Goal: Task Accomplishment & Management: Manage account settings

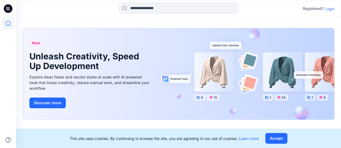
click at [328, 5] on div "Registered? Login" at bounding box center [178, 9] width 324 height 12
click at [328, 6] on p "Login" at bounding box center [330, 9] width 10 height 6
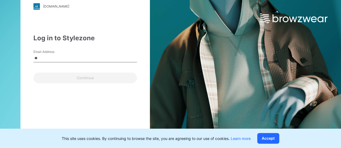
type input "**********"
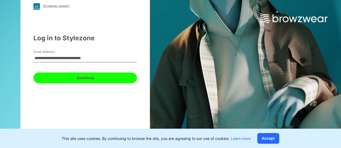
click at [102, 79] on button "Continue" at bounding box center [84, 78] width 103 height 11
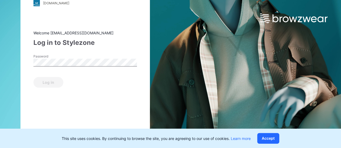
click at [92, 67] on div "Password" at bounding box center [84, 62] width 103 height 16
click at [33, 77] on button "Log in" at bounding box center [48, 82] width 30 height 11
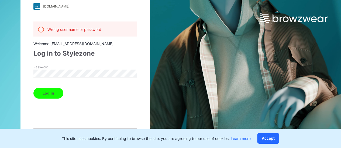
click at [33, 88] on button "Log in" at bounding box center [48, 93] width 30 height 11
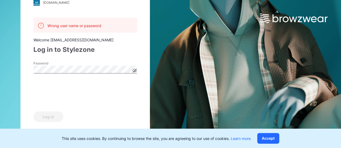
click at [135, 71] on icon at bounding box center [134, 70] width 1 height 1
click at [58, 116] on button "Log in" at bounding box center [48, 117] width 30 height 11
click at [33, 112] on button "Log in" at bounding box center [48, 117] width 30 height 11
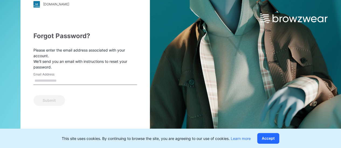
click at [87, 82] on input "Email Address" at bounding box center [84, 81] width 103 height 8
type input "**********"
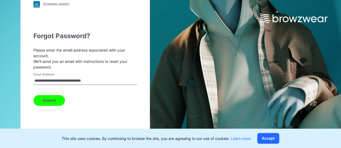
click at [53, 102] on button "Submit" at bounding box center [49, 100] width 32 height 11
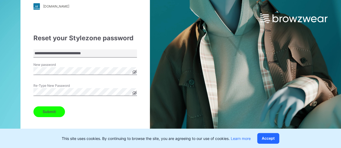
click at [33, 107] on button "Submit" at bounding box center [49, 112] width 32 height 11
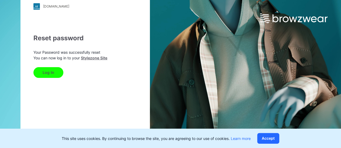
click at [57, 72] on button "Log In" at bounding box center [48, 72] width 30 height 11
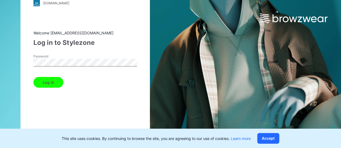
click at [33, 77] on button "Log in" at bounding box center [48, 82] width 30 height 11
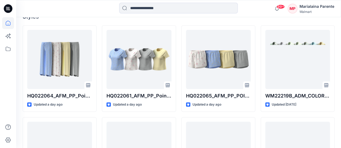
scroll to position [154, 0]
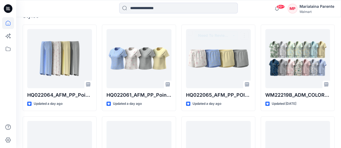
click at [190, 20] on div "Welcome back, Marialaina New New Unleash Creativity, Speed Up Development Explo…" at bounding box center [178, 92] width 325 height 458
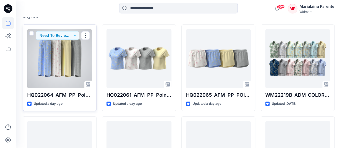
click at [76, 55] on div at bounding box center [59, 58] width 65 height 59
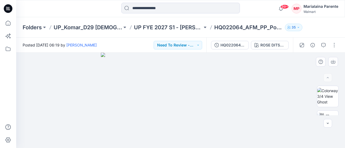
click at [197, 87] on img at bounding box center [180, 101] width 159 height 96
click at [327, 102] on img at bounding box center [327, 102] width 21 height 11
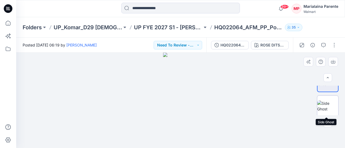
click at [335, 110] on img at bounding box center [327, 106] width 21 height 11
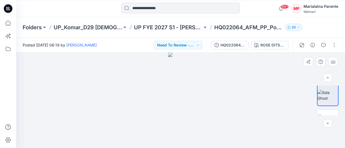
scroll to position [115, 0]
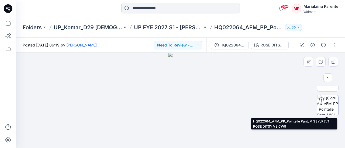
click at [324, 103] on img at bounding box center [327, 105] width 21 height 21
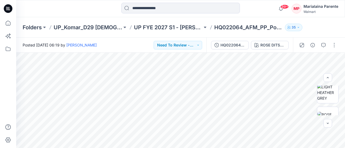
scroll to position [294, 0]
click at [331, 103] on img at bounding box center [327, 99] width 21 height 11
